Goal: Task Accomplishment & Management: Use online tool/utility

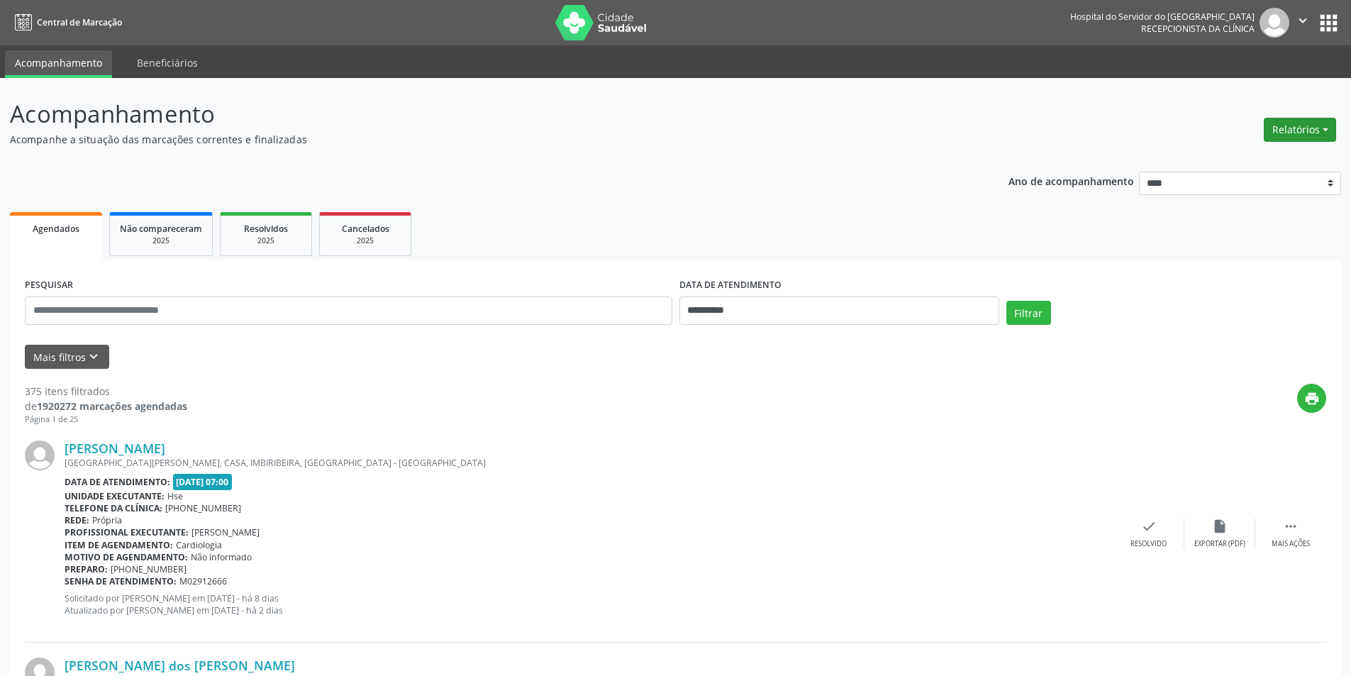
click at [1285, 130] on button "Relatórios" at bounding box center [1300, 130] width 72 height 24
click at [1244, 159] on link "Agendamentos" at bounding box center [1261, 160] width 152 height 20
select select "*"
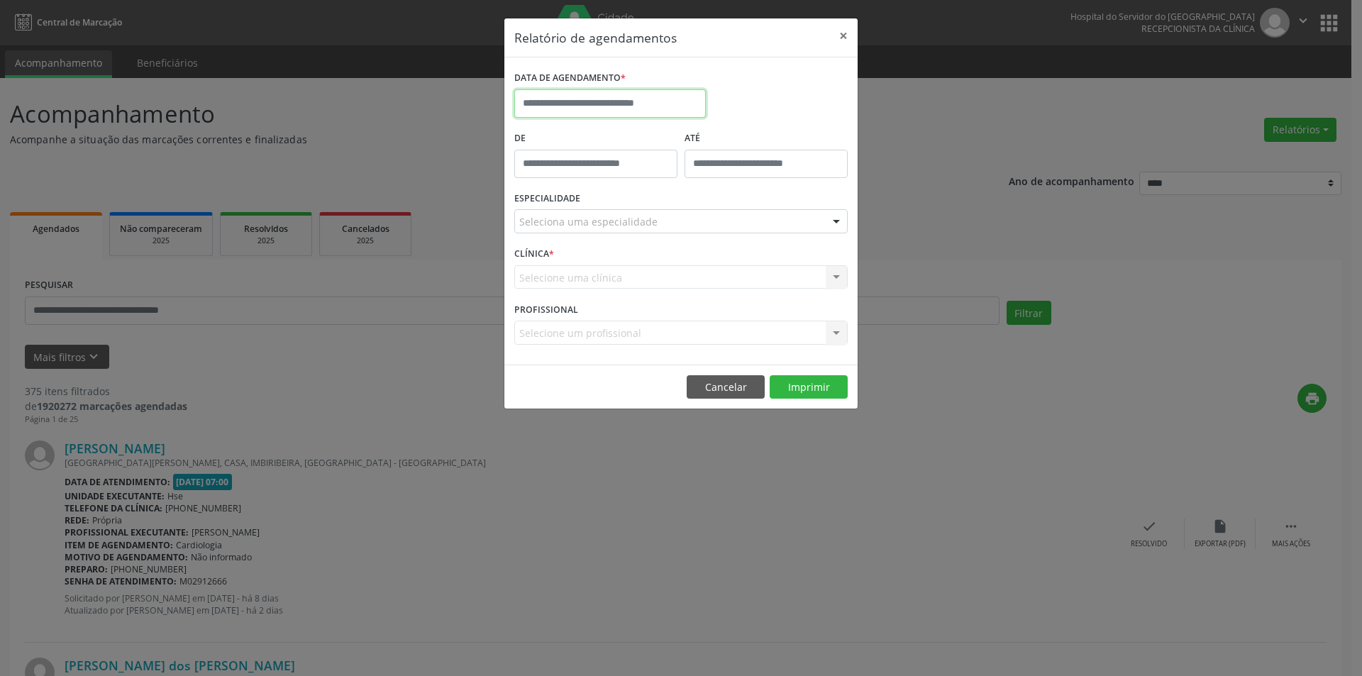
click at [566, 104] on input "text" at bounding box center [610, 103] width 192 height 28
click at [656, 209] on span "11" at bounding box center [654, 206] width 28 height 28
type input "**********"
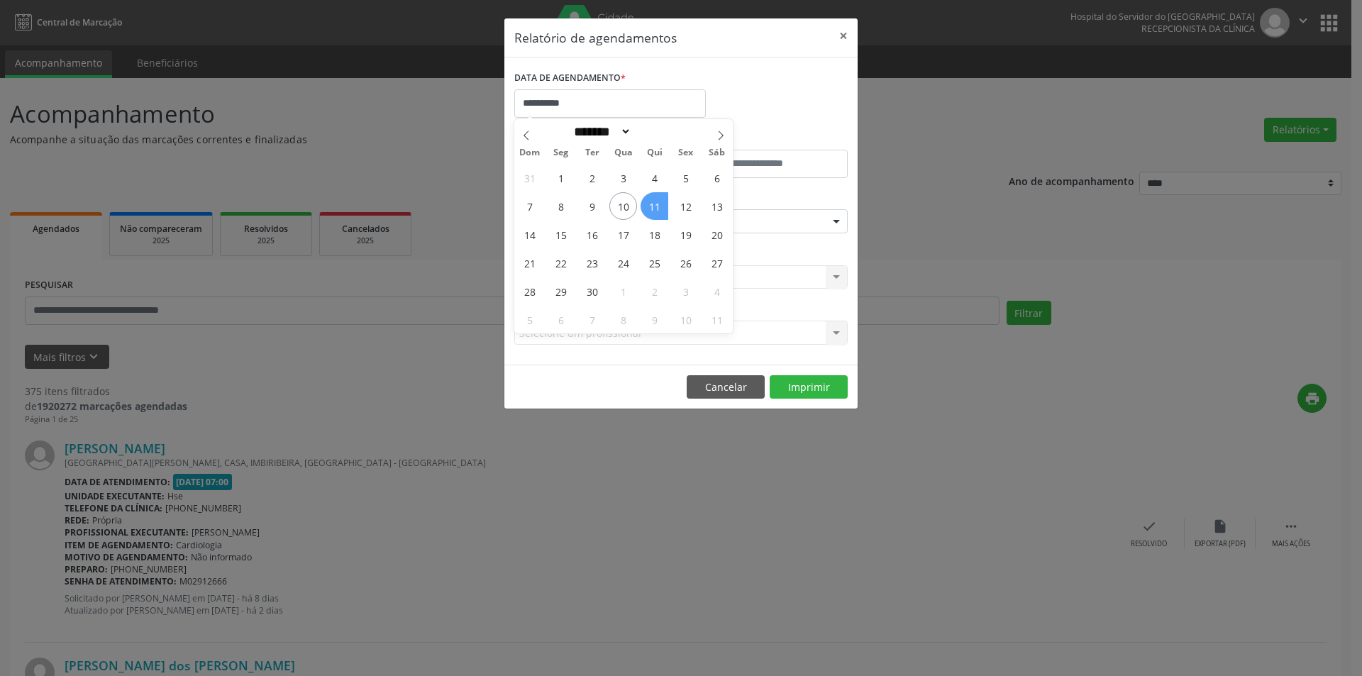
click at [656, 209] on span "11" at bounding box center [654, 206] width 28 height 28
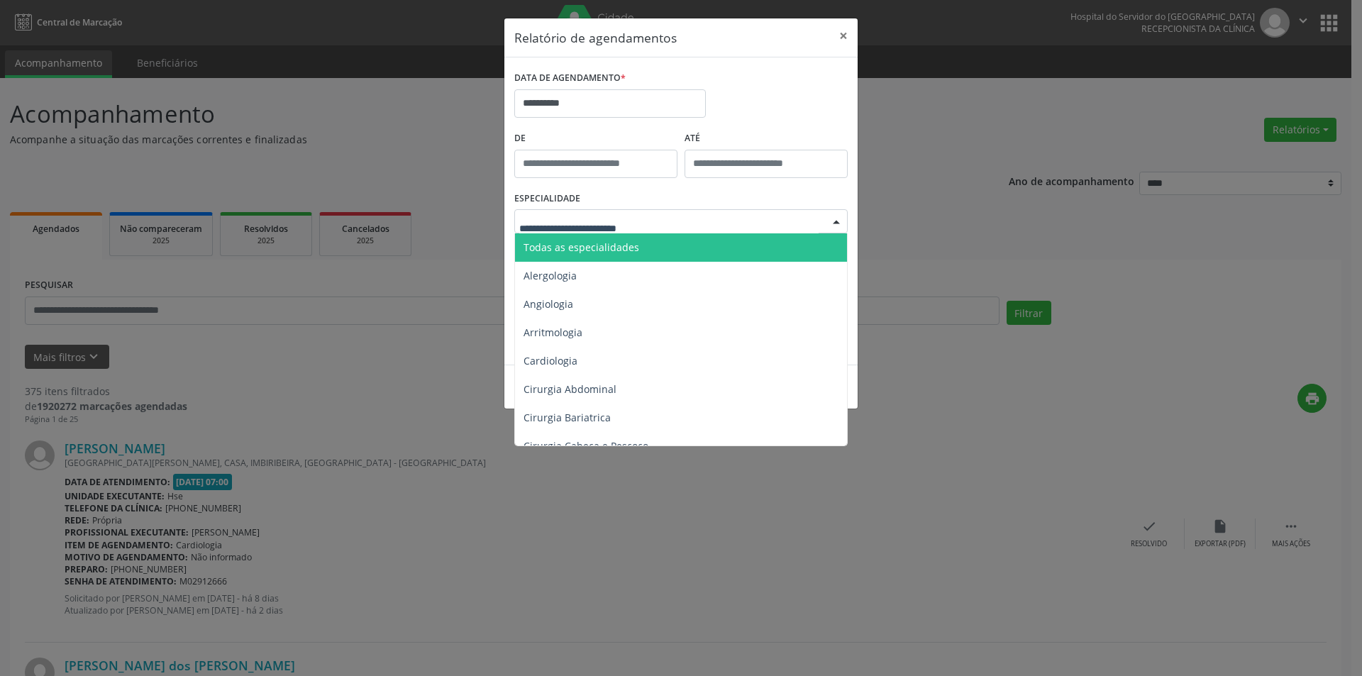
click at [624, 247] on span "Todas as especialidades" at bounding box center [581, 246] width 116 height 13
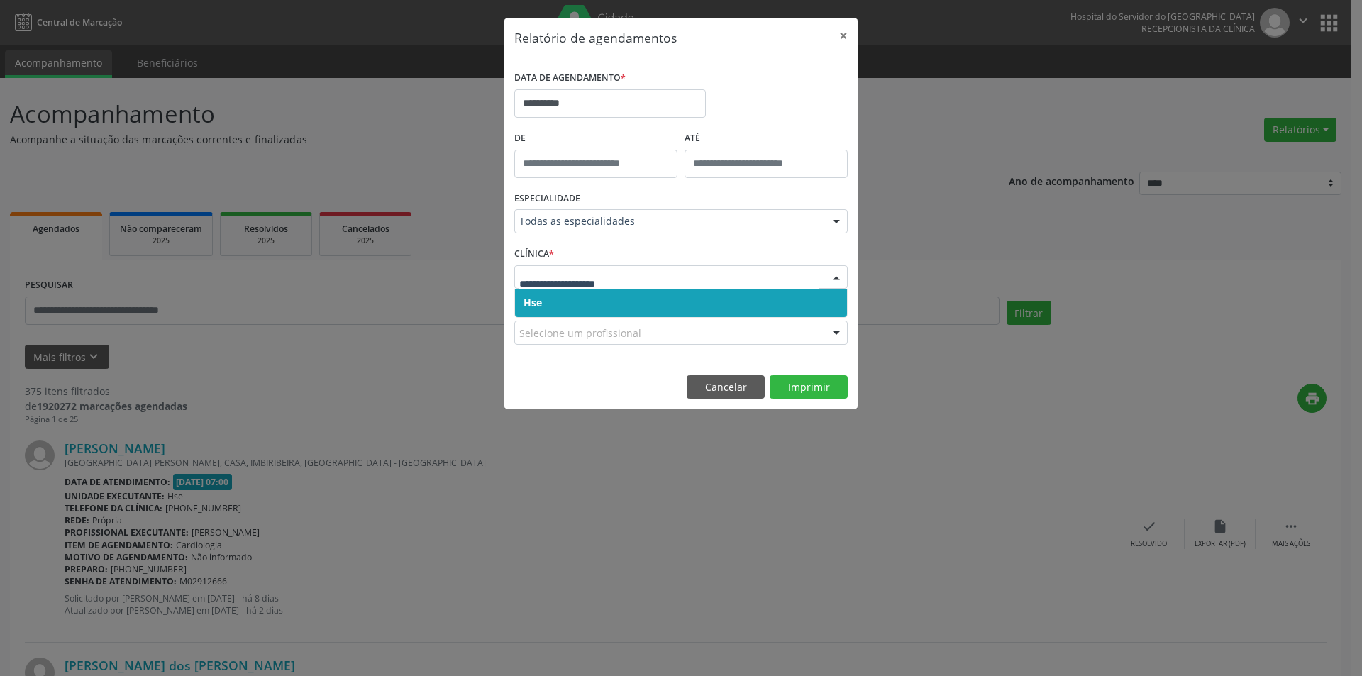
click at [572, 306] on span "Hse" at bounding box center [681, 303] width 332 height 28
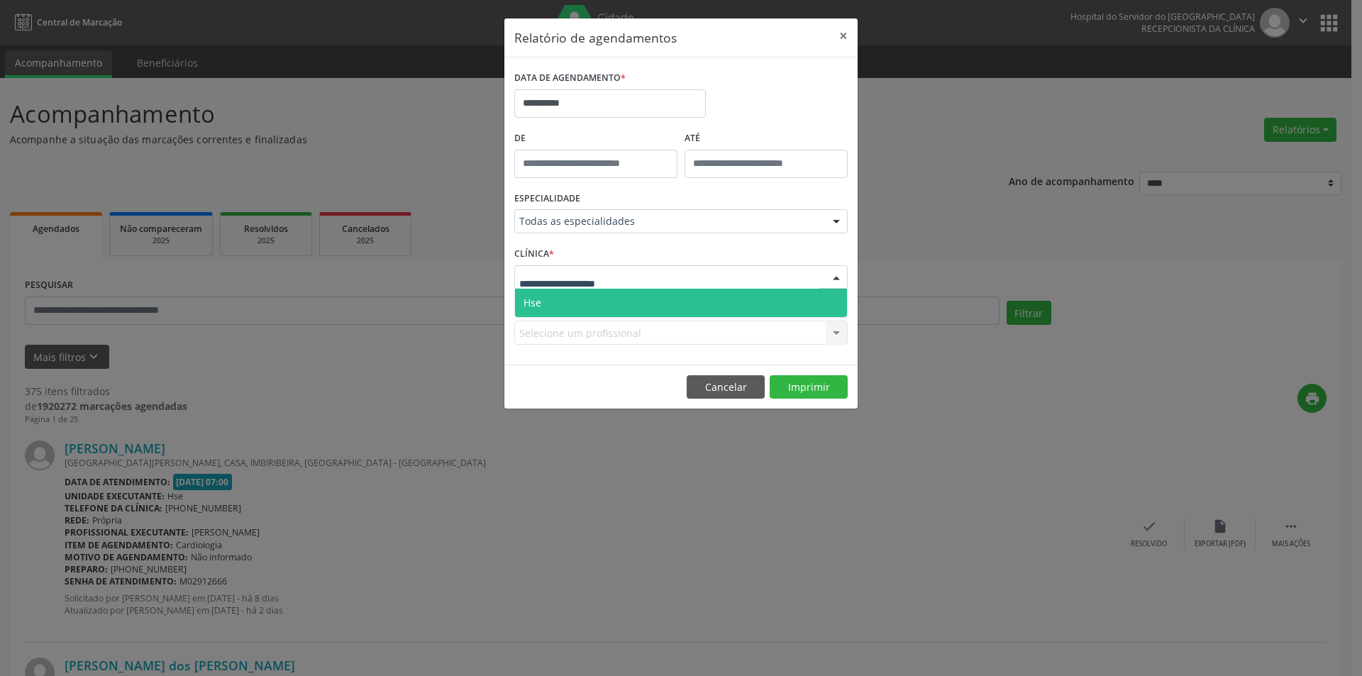
click at [592, 315] on span "Hse" at bounding box center [681, 303] width 332 height 28
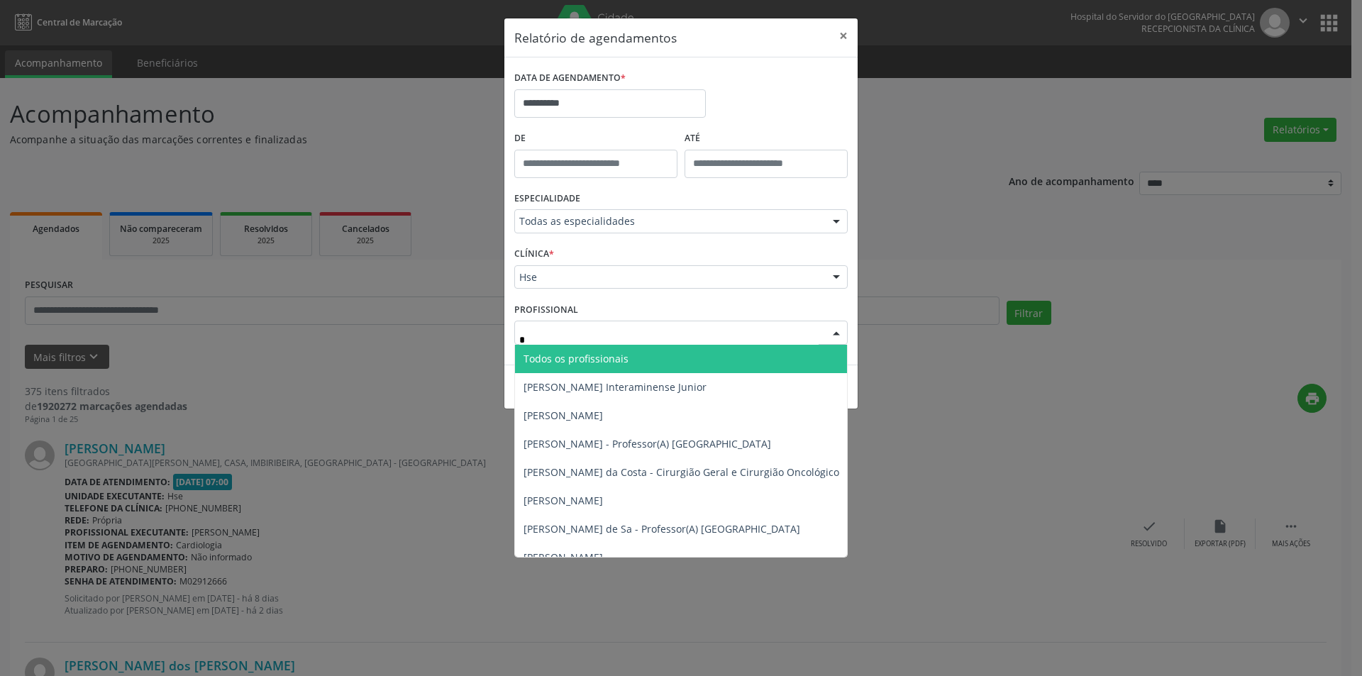
type input "**"
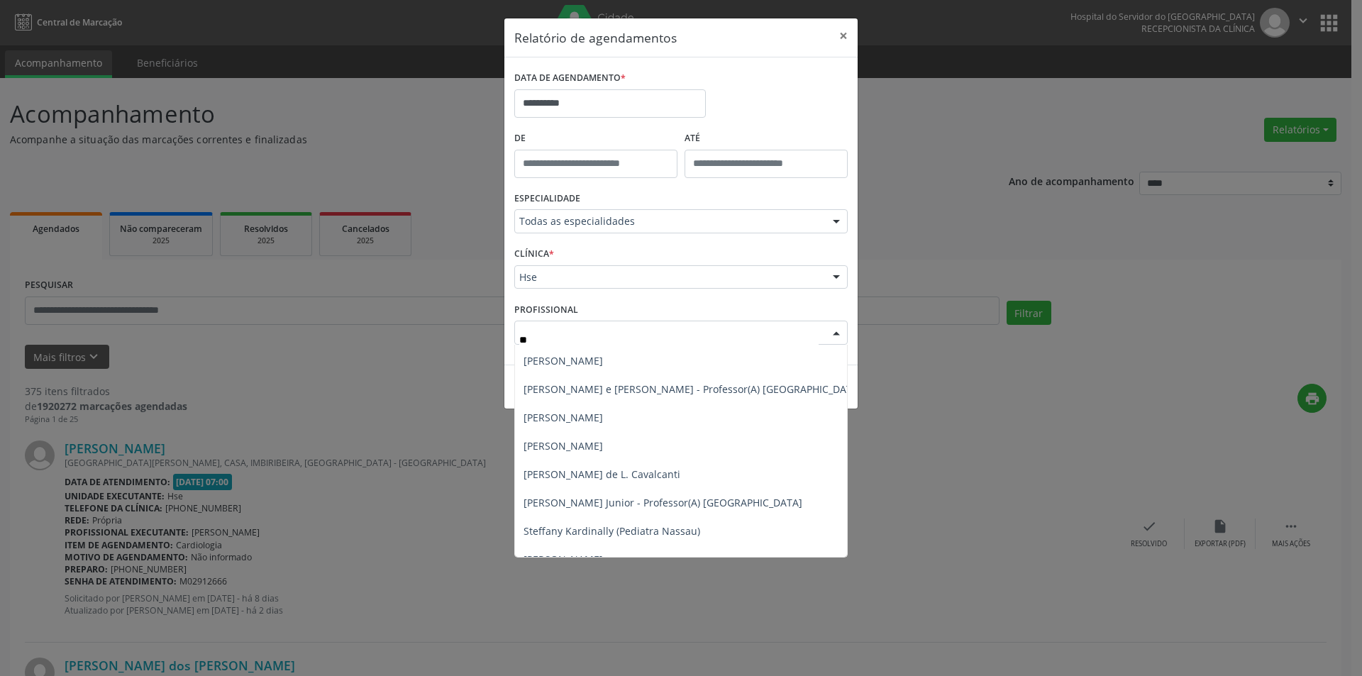
scroll to position [1104, 0]
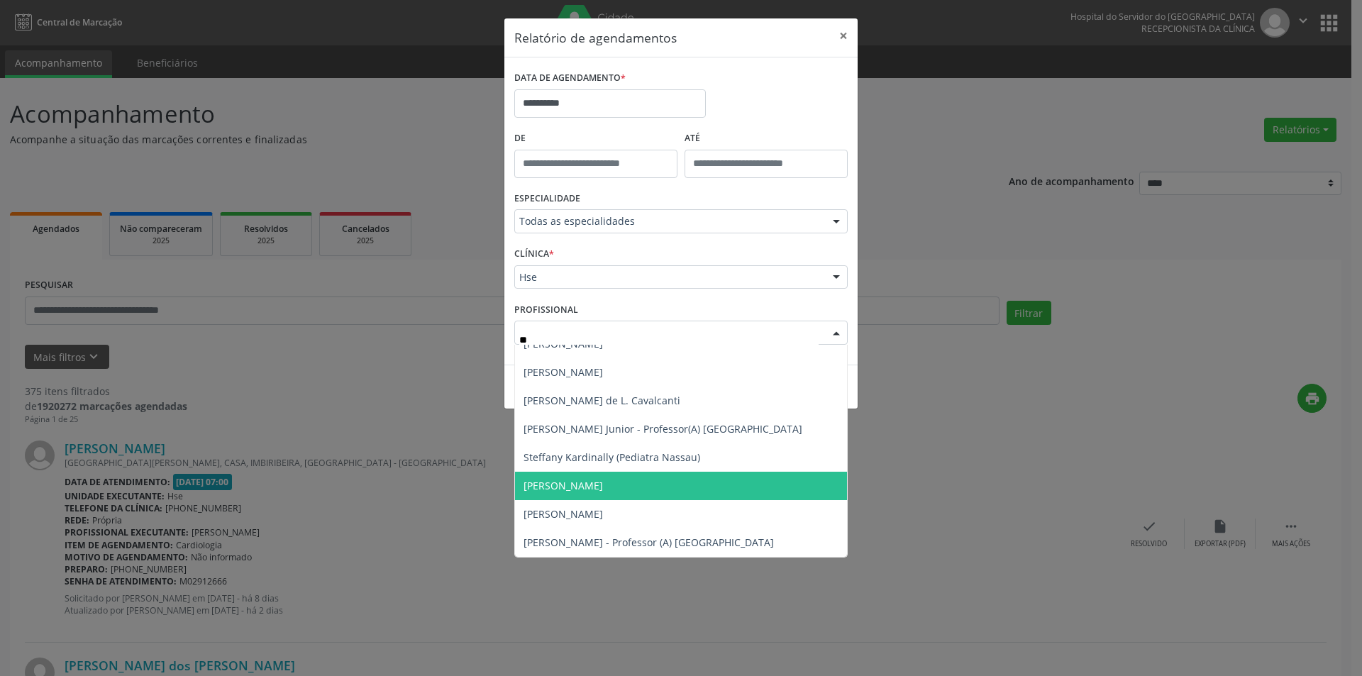
click at [686, 477] on span "[PERSON_NAME]" at bounding box center [701, 486] width 373 height 28
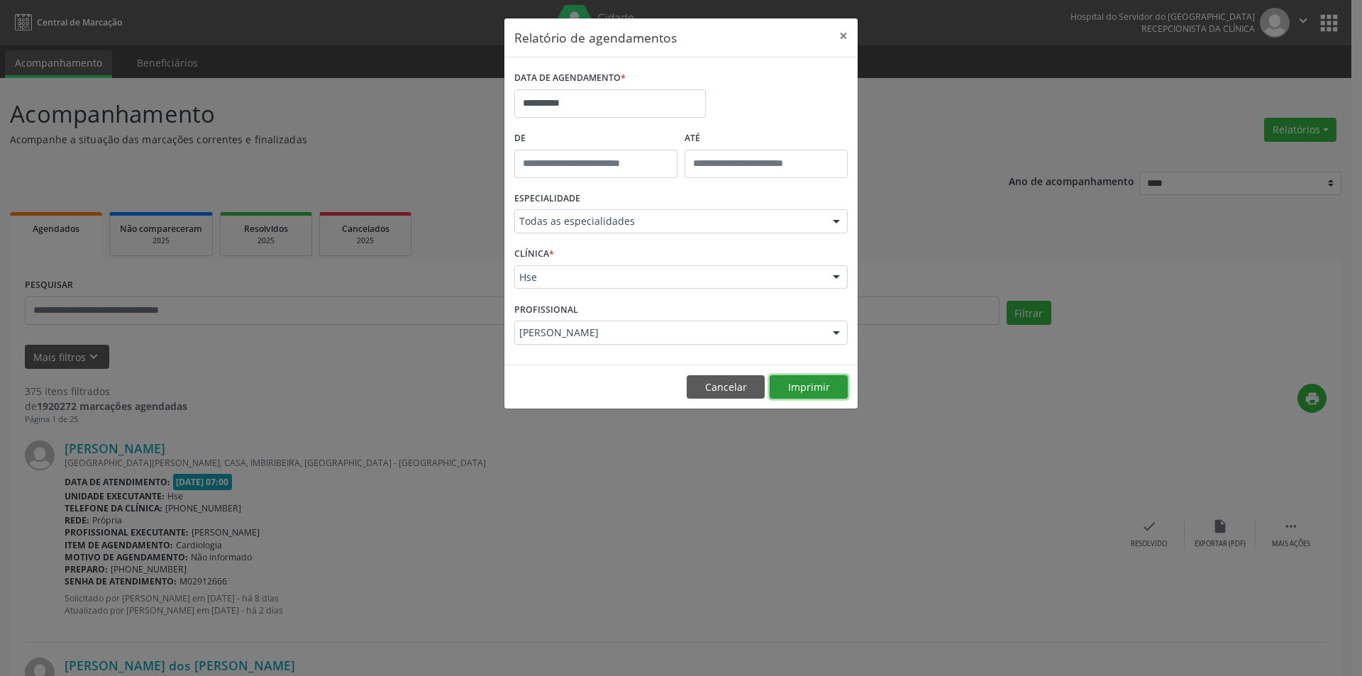
click at [804, 395] on button "Imprimir" at bounding box center [809, 387] width 78 height 24
click at [711, 391] on button "Cancelar" at bounding box center [726, 387] width 78 height 24
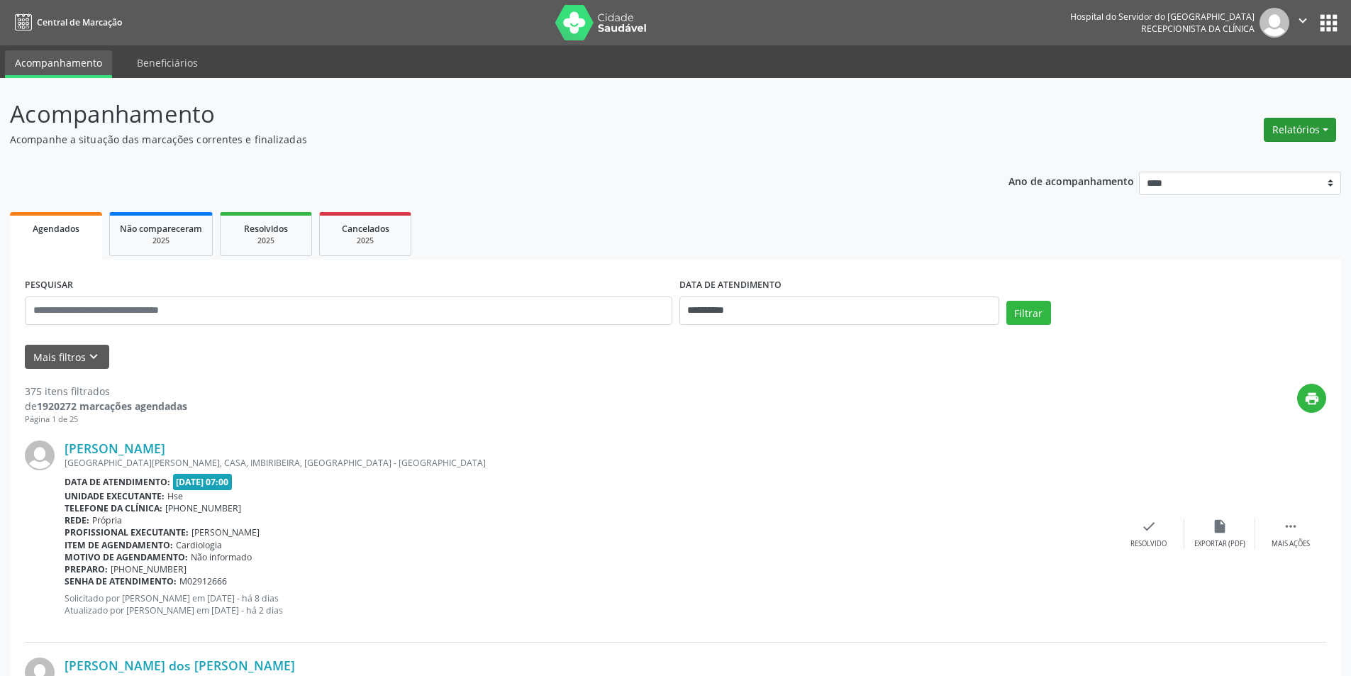
click at [1298, 130] on button "Relatórios" at bounding box center [1300, 130] width 72 height 24
click at [1259, 160] on link "Agendamentos" at bounding box center [1261, 160] width 152 height 20
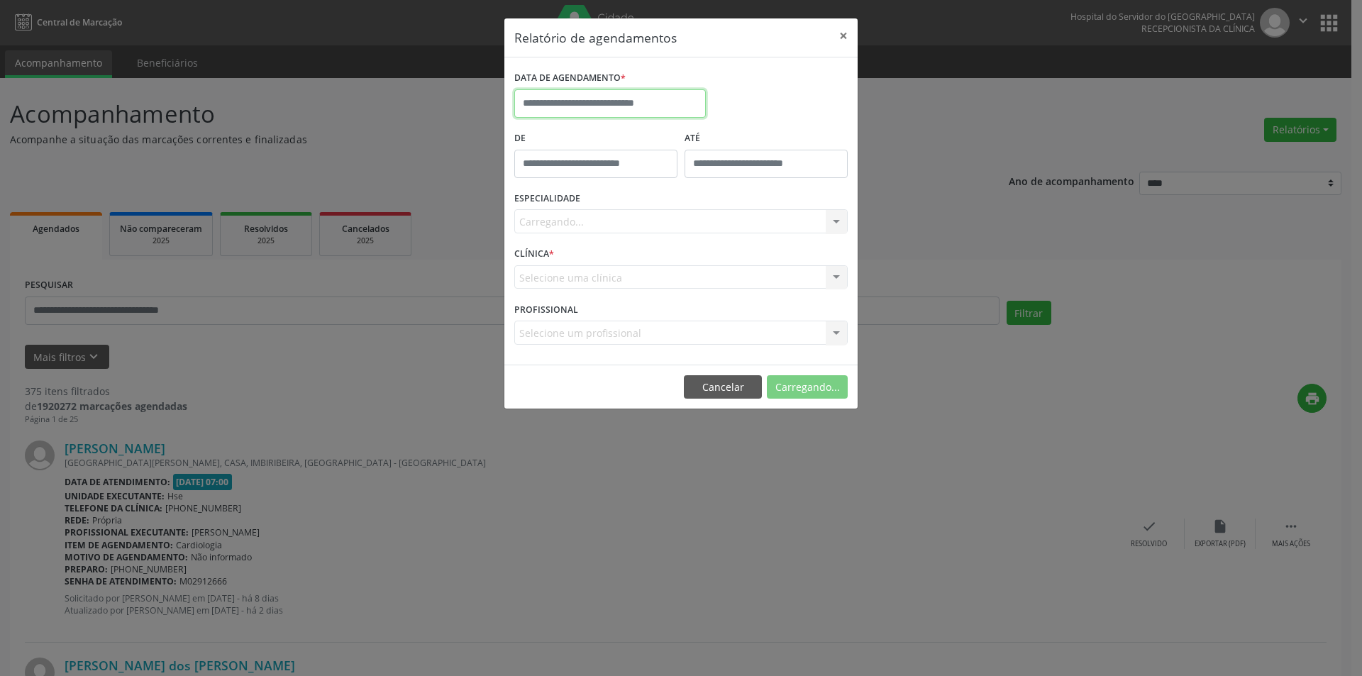
click at [607, 109] on input "text" at bounding box center [610, 103] width 192 height 28
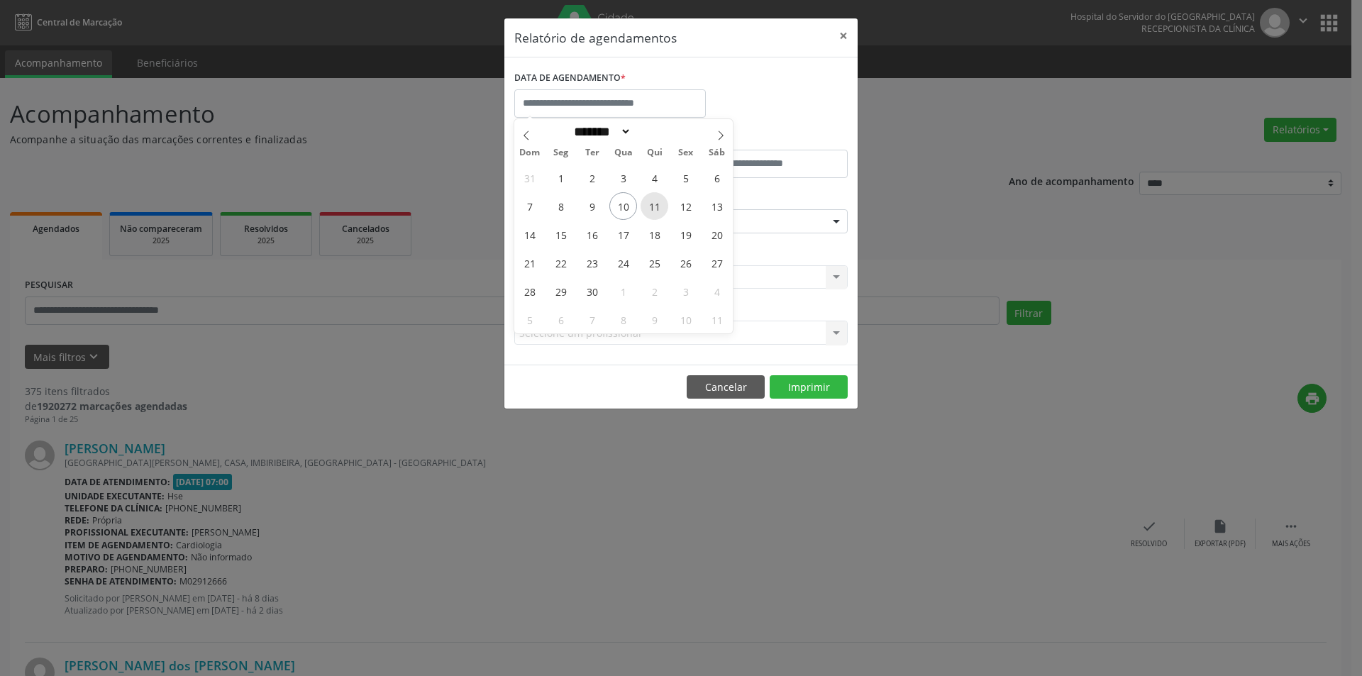
click at [653, 207] on span "11" at bounding box center [654, 206] width 28 height 28
type input "**********"
click at [653, 207] on span "11" at bounding box center [654, 206] width 28 height 28
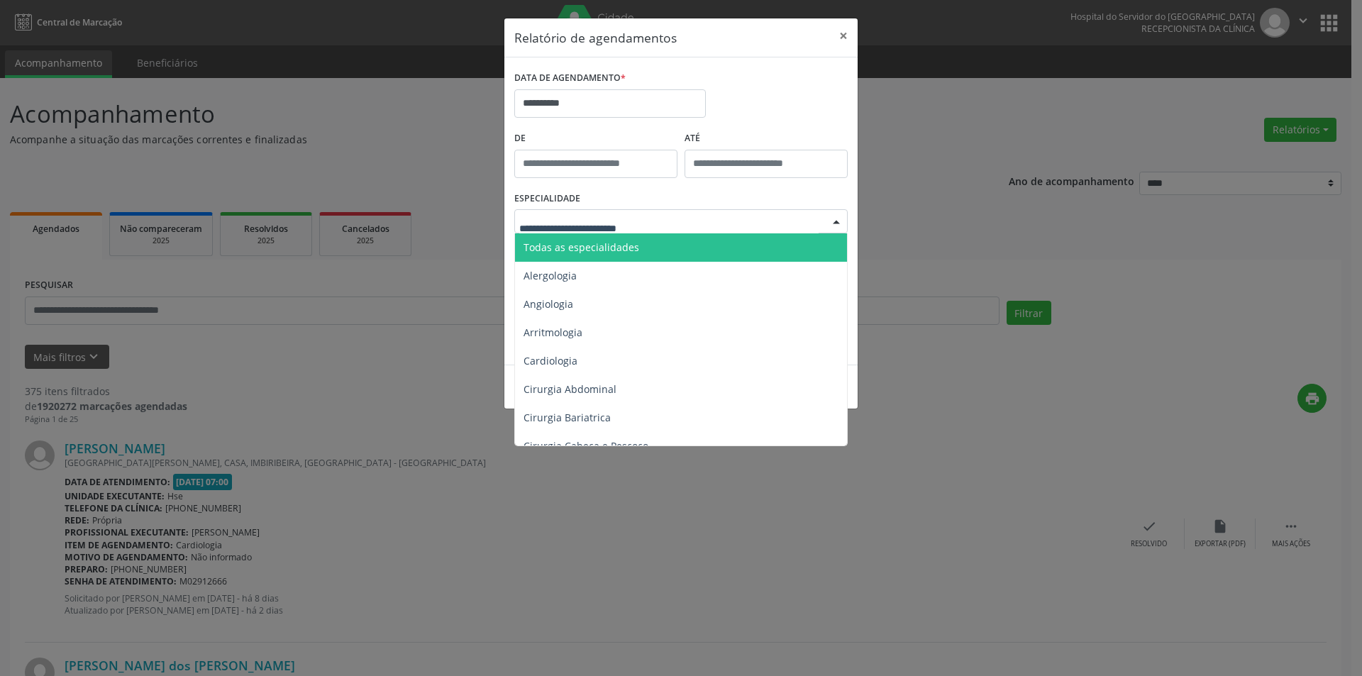
click at [573, 248] on span "Todas as especialidades" at bounding box center [581, 246] width 116 height 13
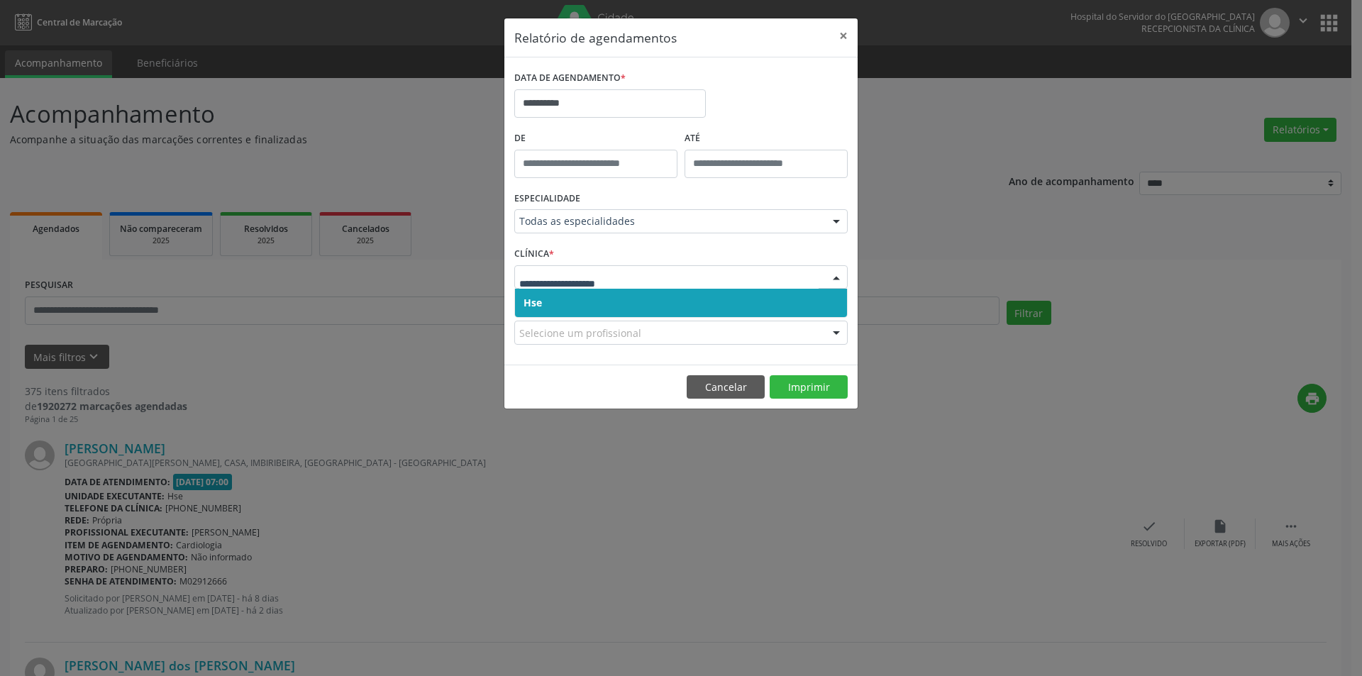
click at [579, 305] on span "Hse" at bounding box center [681, 303] width 332 height 28
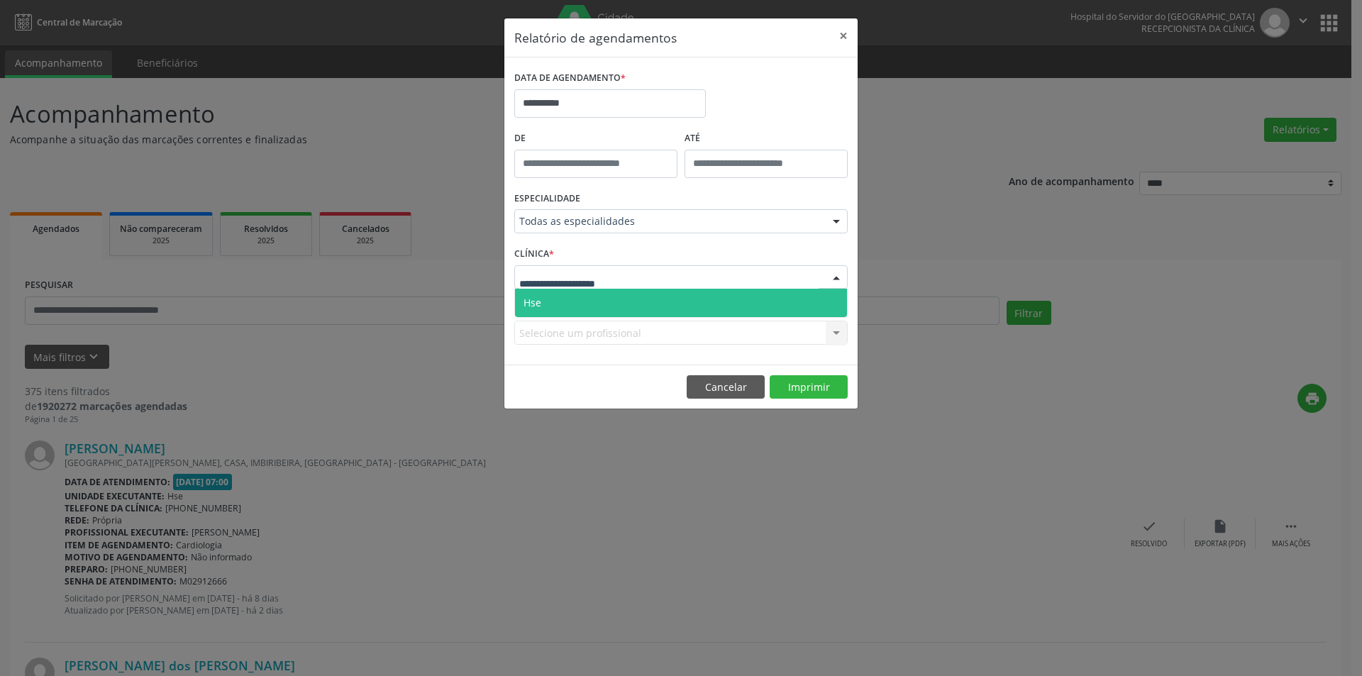
drag, startPoint x: 567, startPoint y: 299, endPoint x: 590, endPoint y: 340, distance: 47.6
click at [567, 299] on span "Hse" at bounding box center [681, 303] width 332 height 28
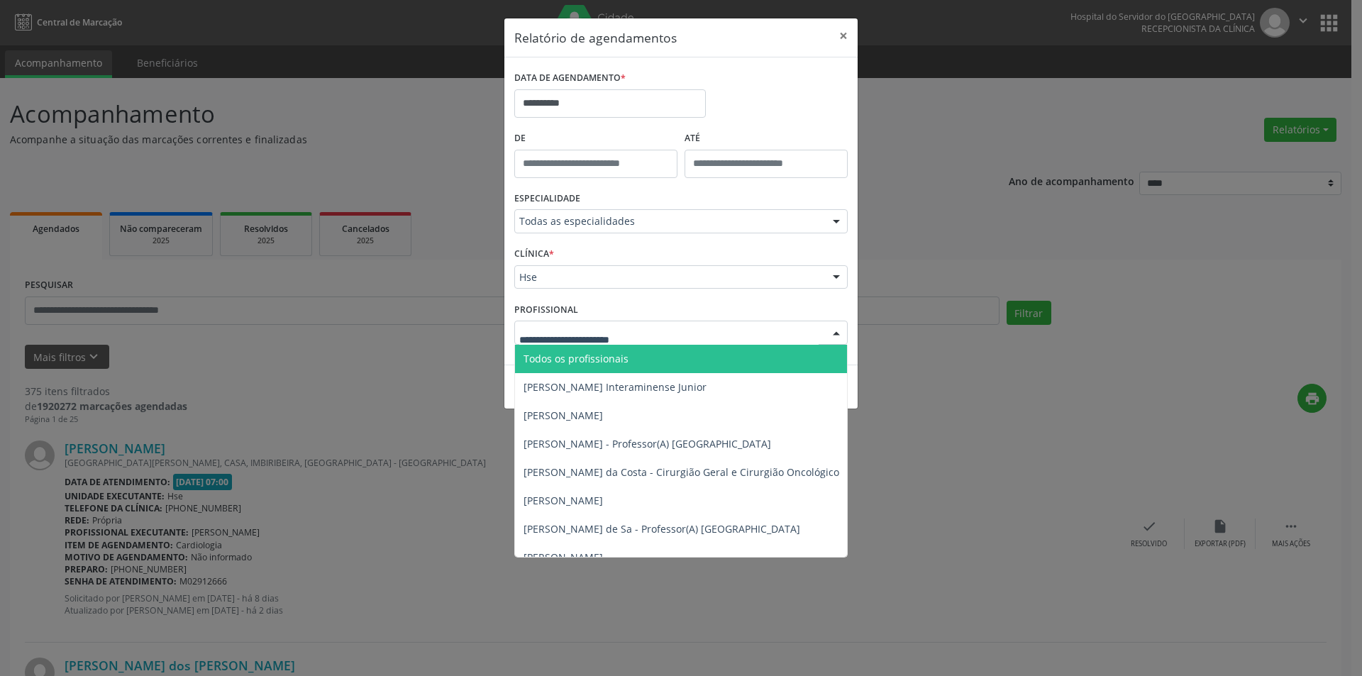
click at [584, 355] on span "Todos os profissionais" at bounding box center [575, 358] width 105 height 13
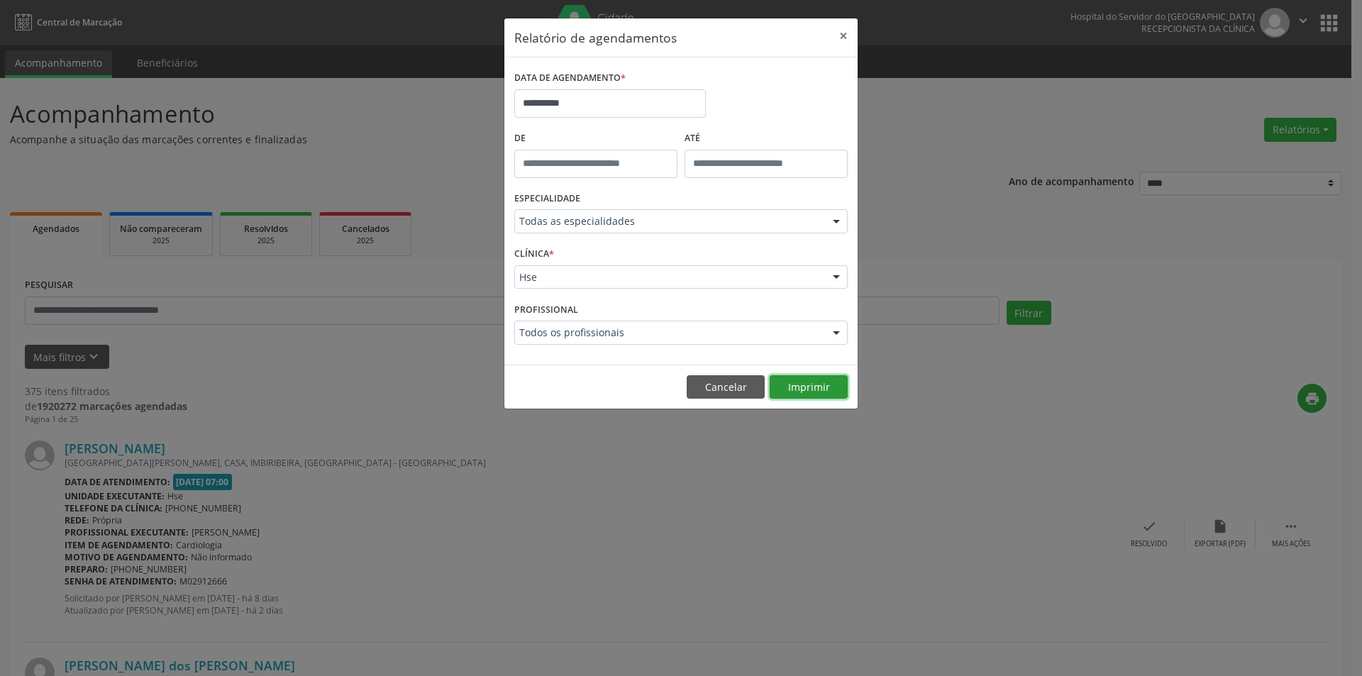
click at [817, 389] on button "Imprimir" at bounding box center [809, 387] width 78 height 24
click at [729, 389] on button "Cancelar" at bounding box center [726, 387] width 78 height 24
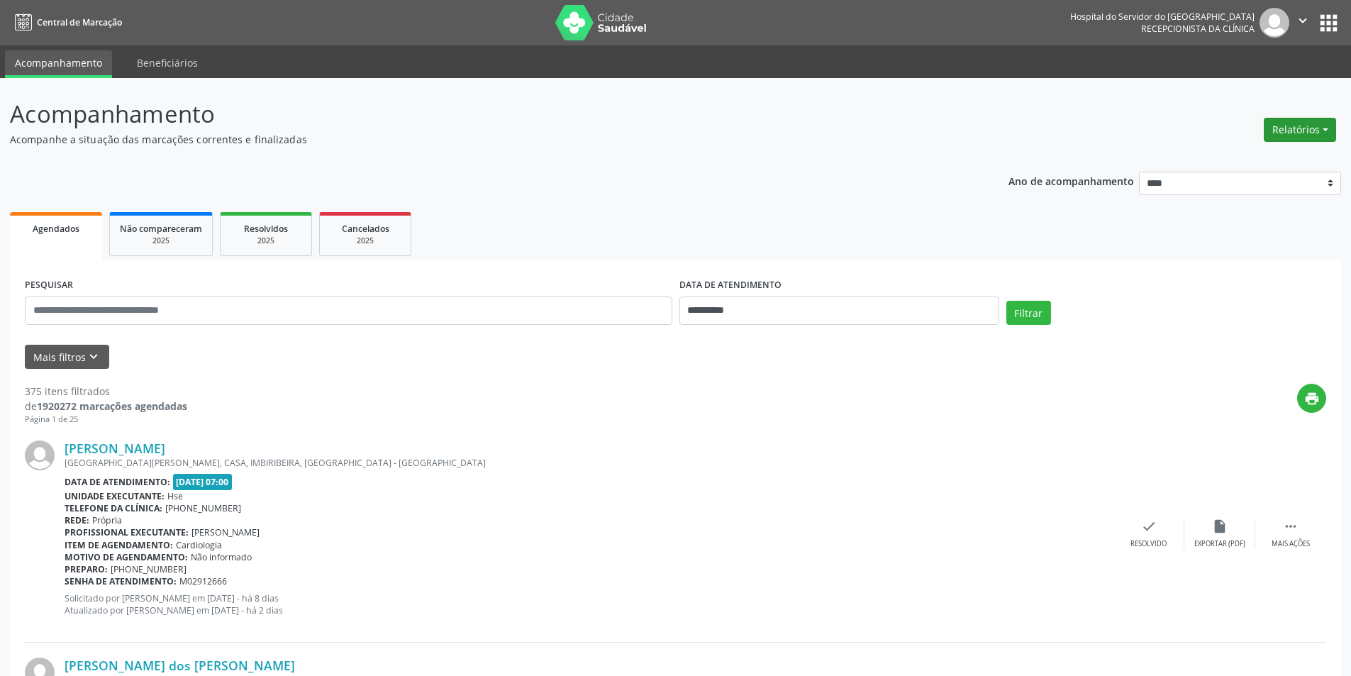
click at [1294, 133] on button "Relatórios" at bounding box center [1300, 130] width 72 height 24
click at [1265, 157] on link "Agendamentos" at bounding box center [1261, 160] width 152 height 20
select select "*"
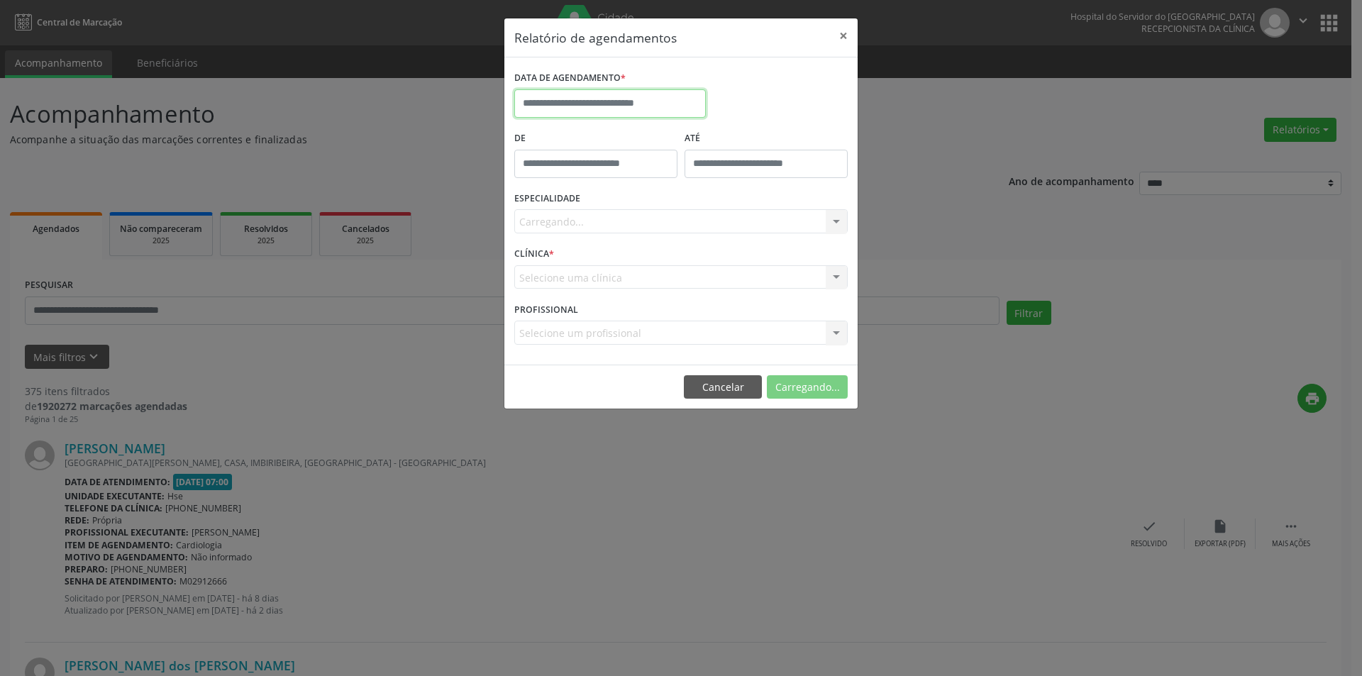
click at [575, 101] on input "text" at bounding box center [610, 103] width 192 height 28
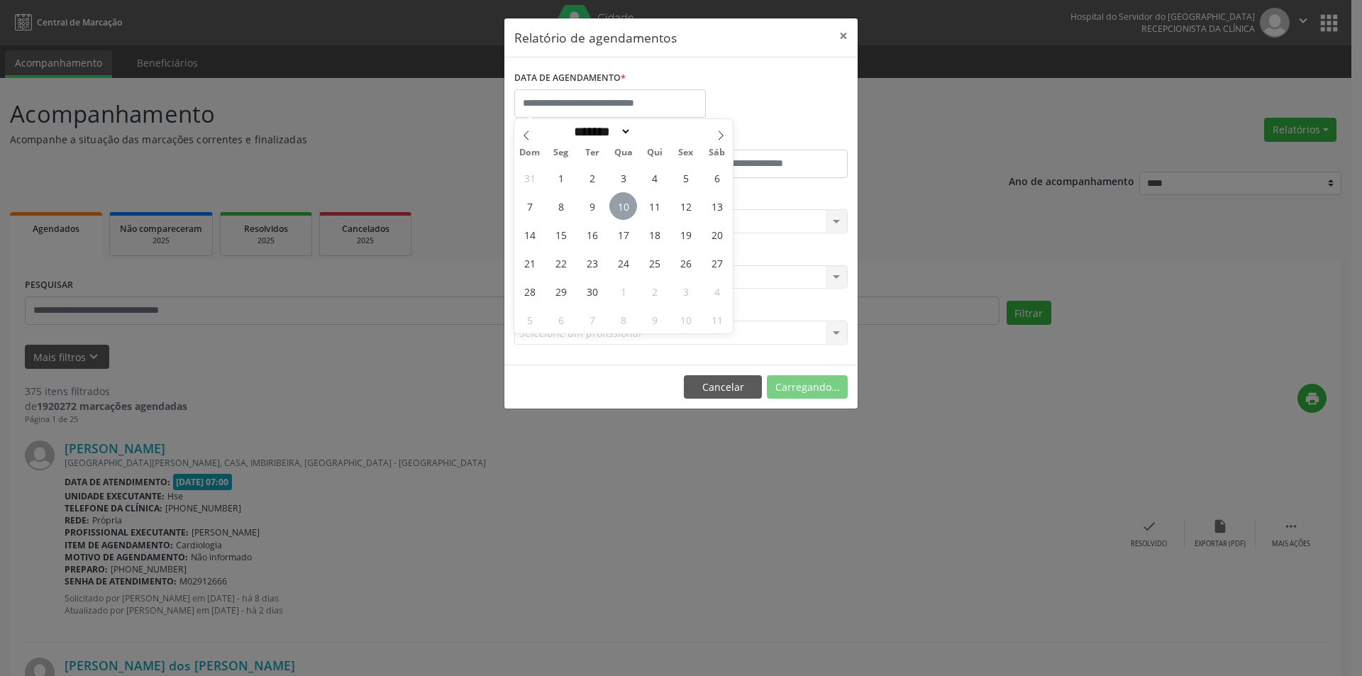
click at [623, 211] on span "10" at bounding box center [623, 206] width 28 height 28
type input "**********"
click at [623, 211] on span "10" at bounding box center [623, 206] width 28 height 28
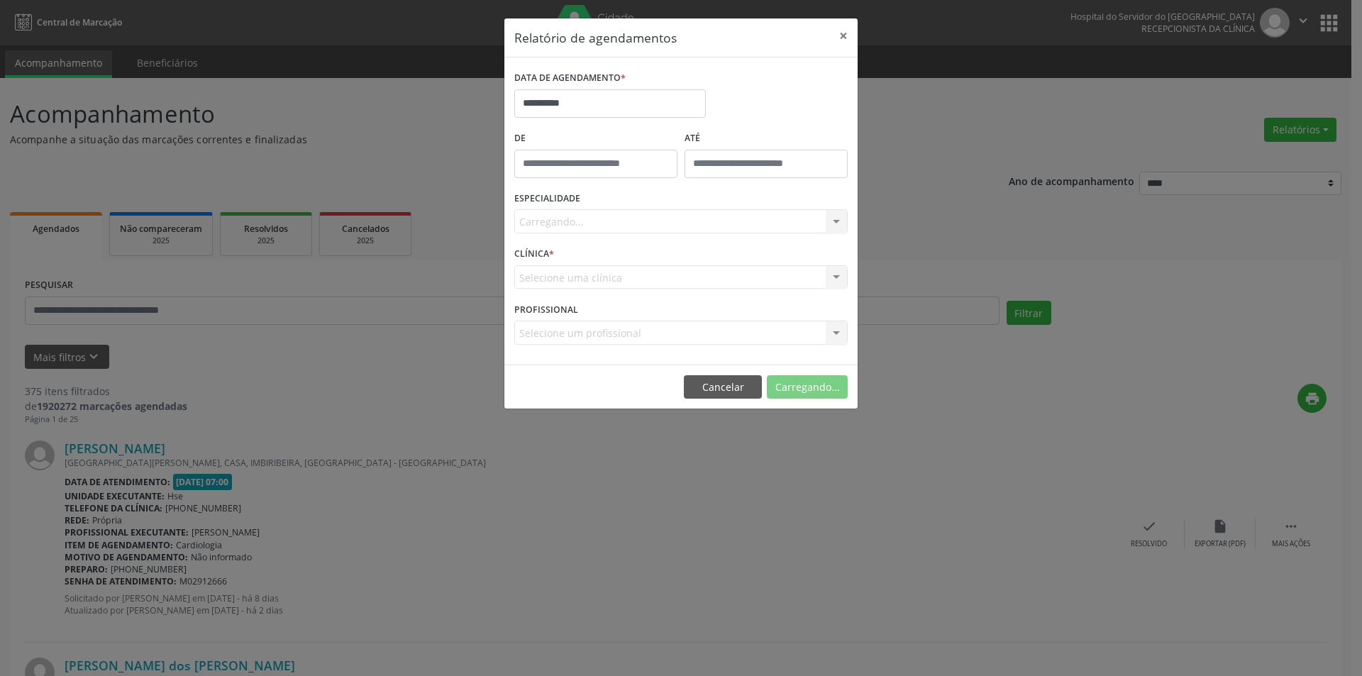
click at [577, 223] on div "Carregando... Todas as especialidades Alergologia Angiologia Arritmologia Cardi…" at bounding box center [680, 221] width 333 height 24
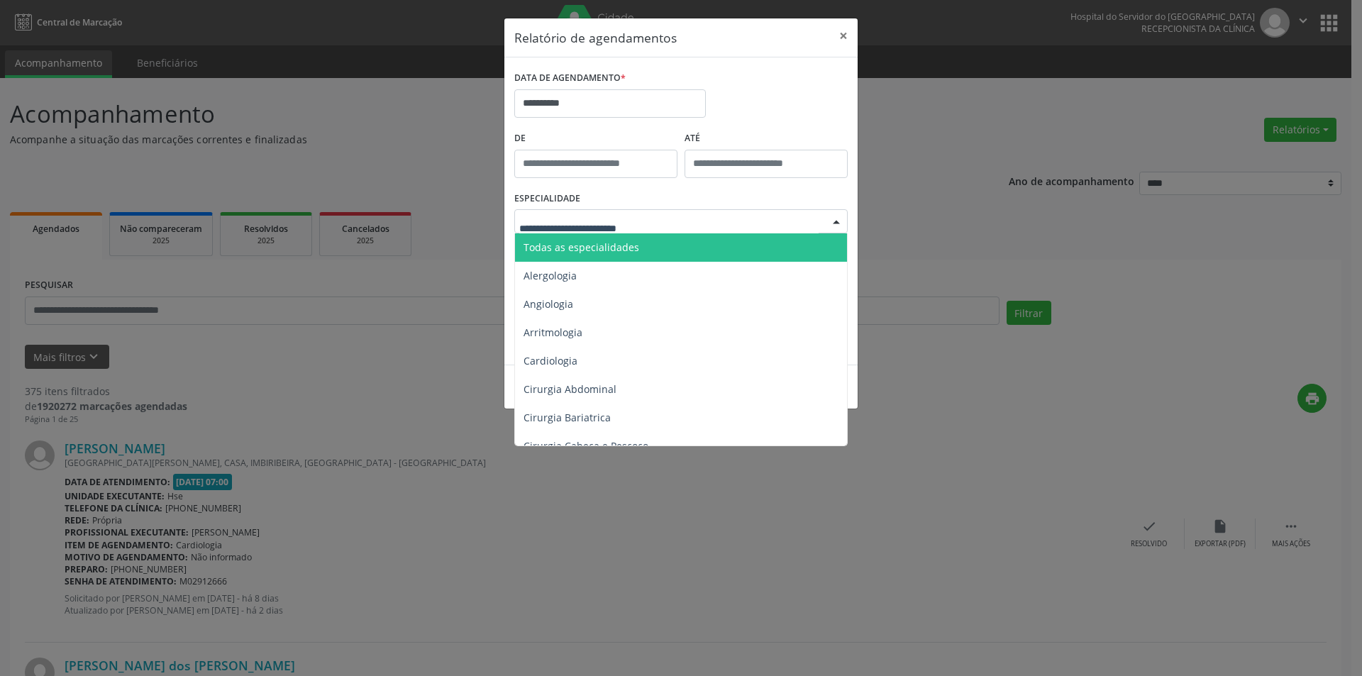
click at [597, 245] on span "Todas as especialidades" at bounding box center [581, 246] width 116 height 13
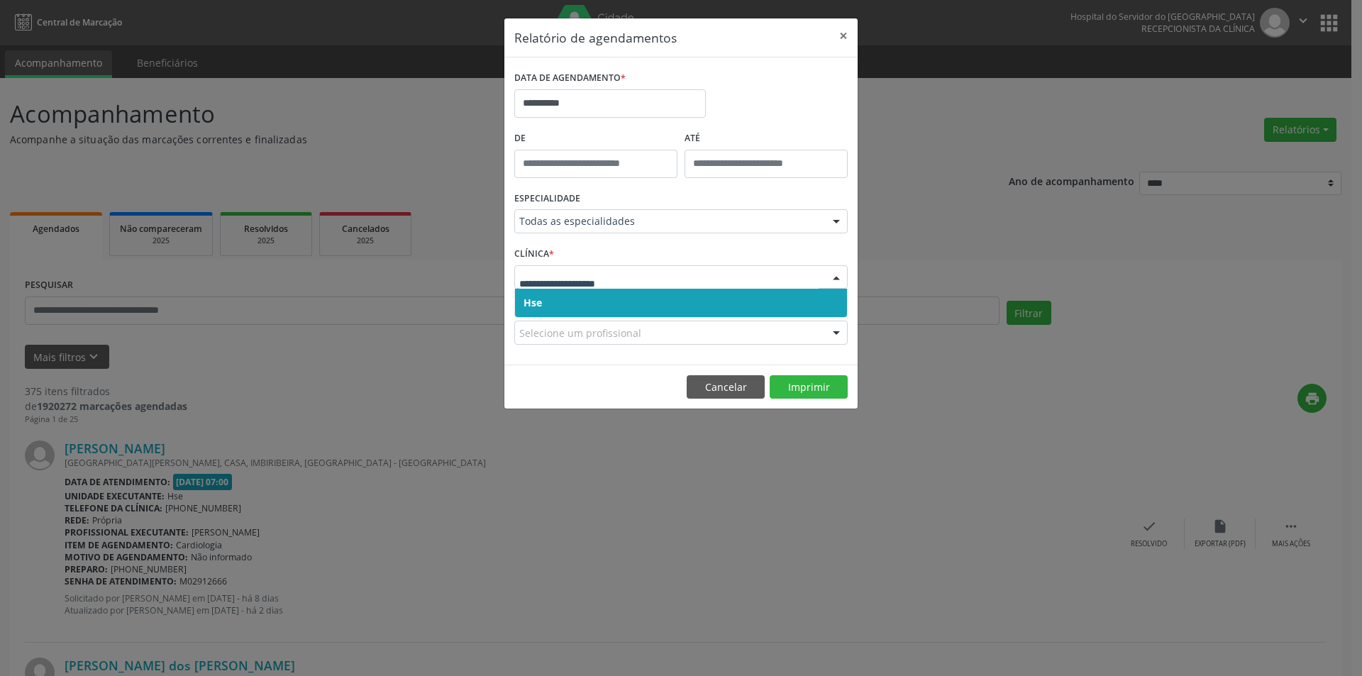
drag, startPoint x: 572, startPoint y: 309, endPoint x: 565, endPoint y: 296, distance: 14.6
click at [574, 309] on span "Hse" at bounding box center [681, 303] width 332 height 28
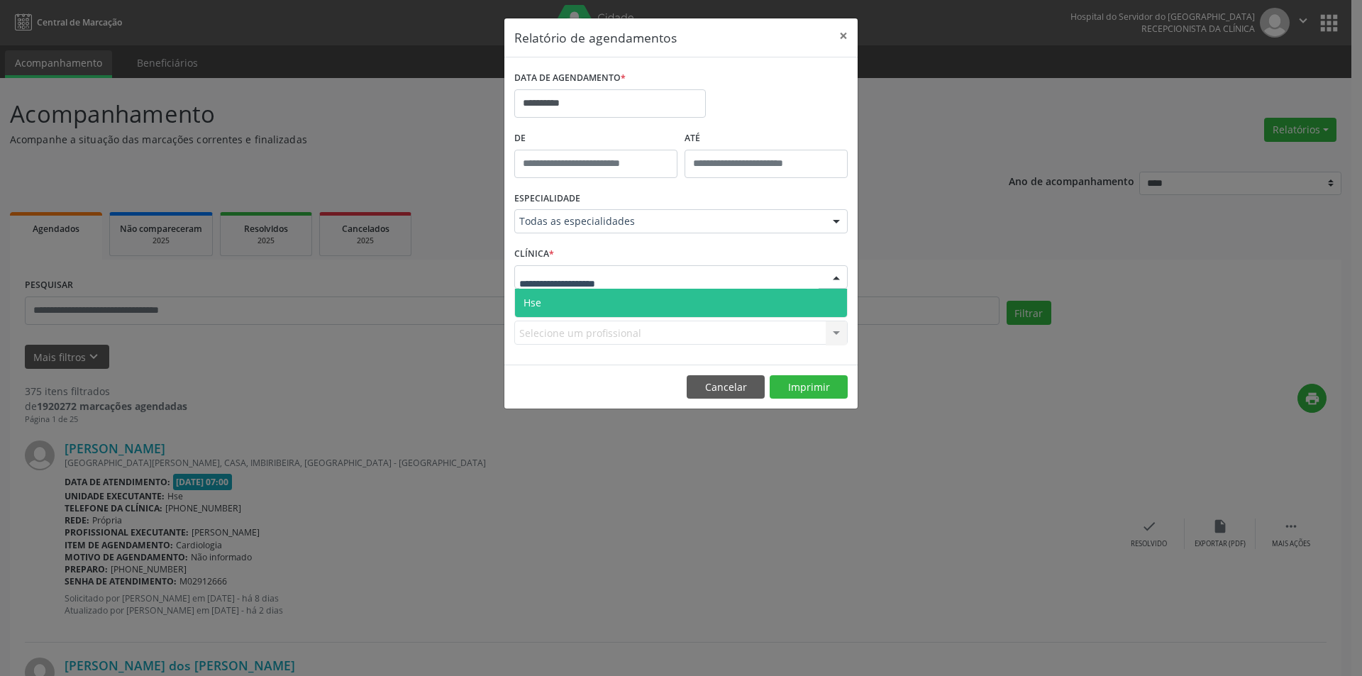
click at [564, 301] on span "Hse" at bounding box center [681, 303] width 332 height 28
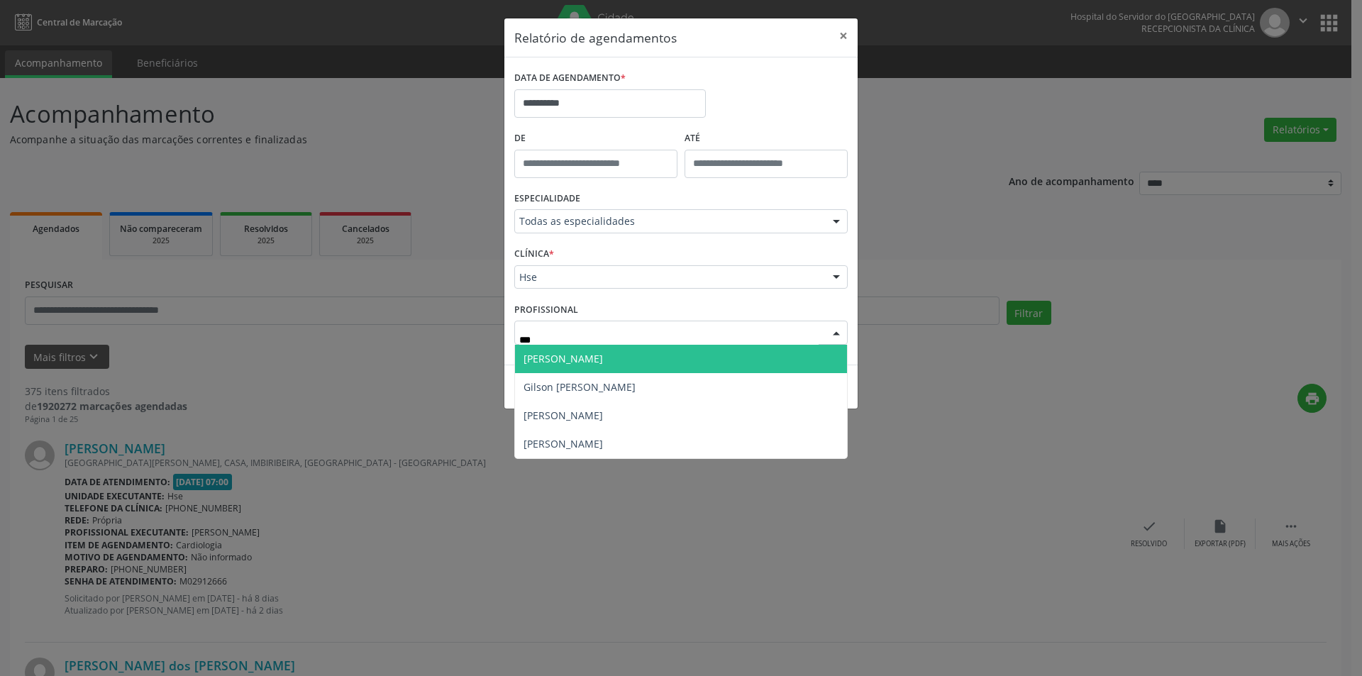
type input "****"
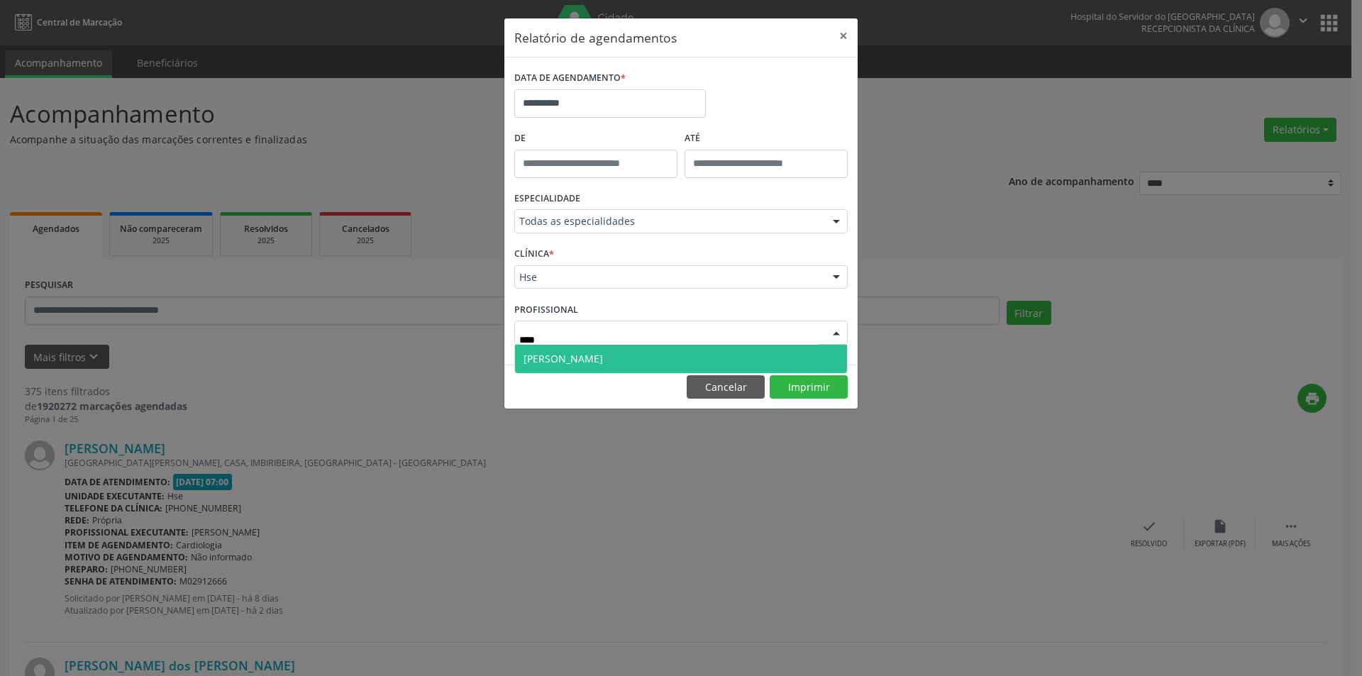
click at [601, 355] on span "[PERSON_NAME]" at bounding box center [681, 359] width 332 height 28
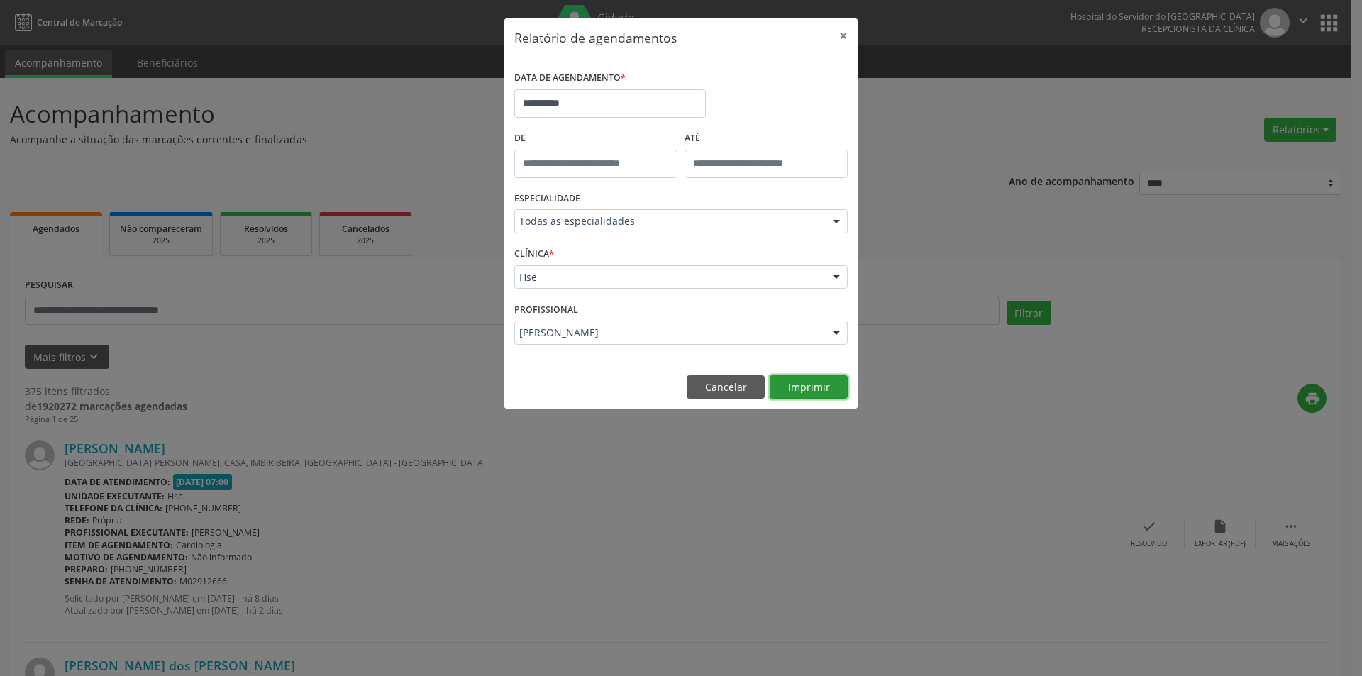
click at [805, 393] on button "Imprimir" at bounding box center [809, 387] width 78 height 24
